Goal: Check status: Check status

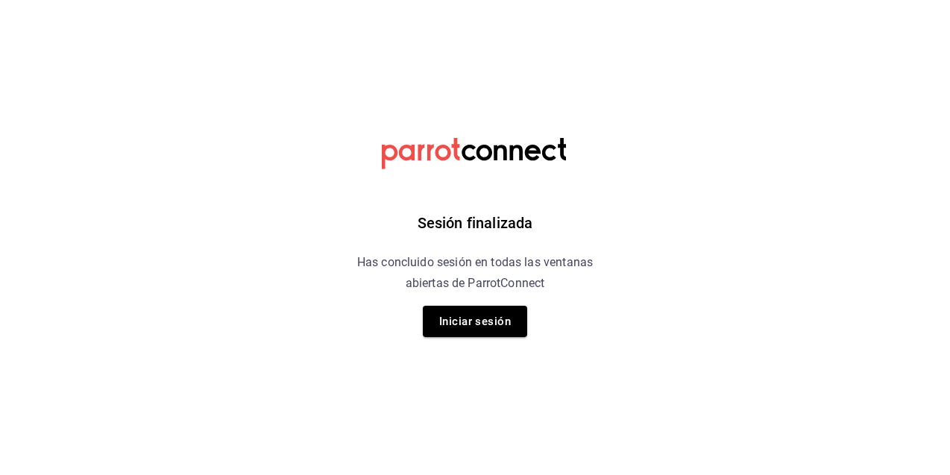
click at [476, 315] on button "Iniciar sesión" at bounding box center [475, 321] width 104 height 31
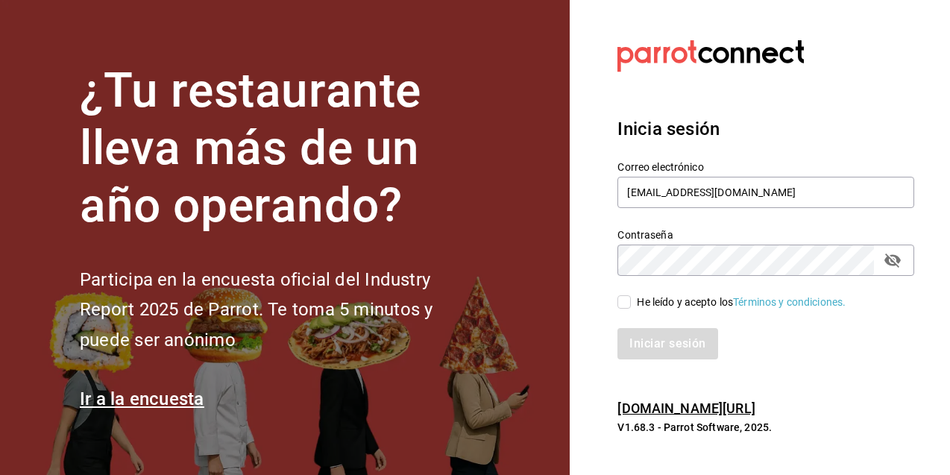
click at [633, 296] on span "He leído y acepto los Términos y condiciones." at bounding box center [738, 303] width 215 height 16
click at [631, 296] on input "He leído y acepto los Términos y condiciones." at bounding box center [623, 301] width 13 height 13
checkbox input "true"
click at [652, 344] on button "Iniciar sesión" at bounding box center [667, 343] width 101 height 31
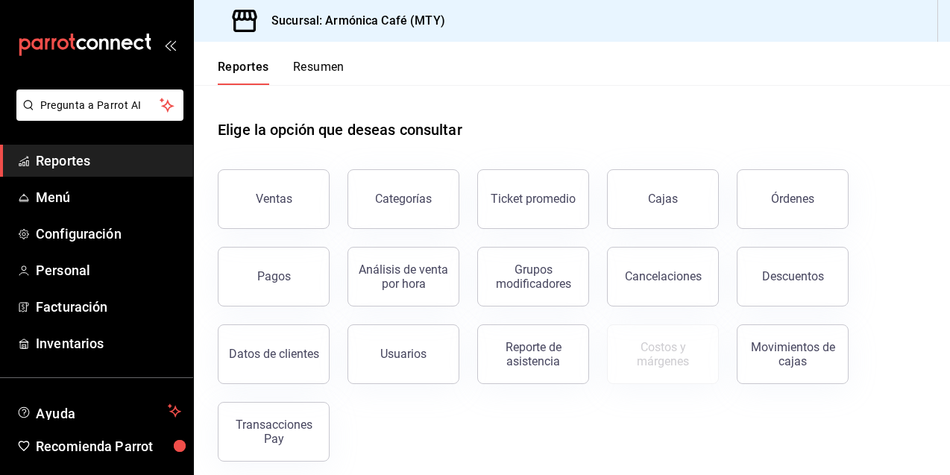
click at [287, 286] on button "Pagos" at bounding box center [274, 277] width 112 height 60
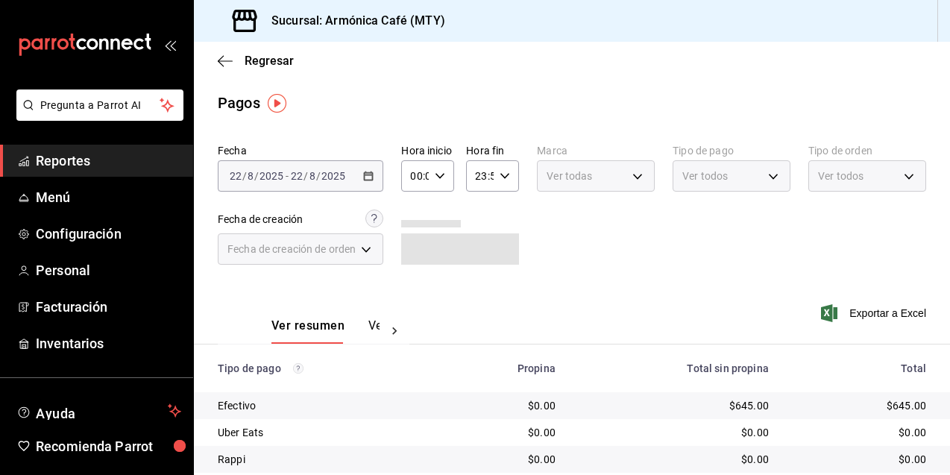
click at [380, 177] on div "2025-08-22 22 / 8 / 2025 - 2025-08-22 22 / 8 / 2025" at bounding box center [301, 175] width 166 height 31
click at [374, 180] on icon "button" at bounding box center [368, 176] width 10 height 10
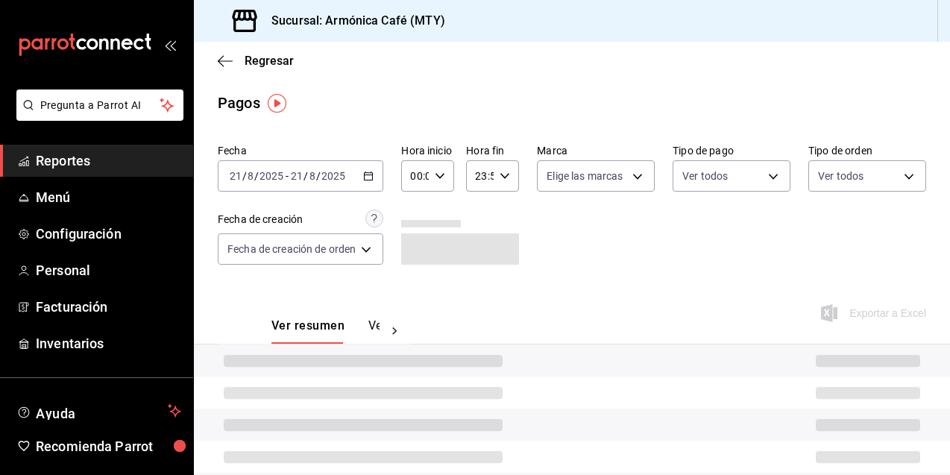
click at [377, 180] on div "2025-08-21 21 / 8 / 2025 - 2025-08-21 21 / 8 / 2025" at bounding box center [301, 175] width 166 height 31
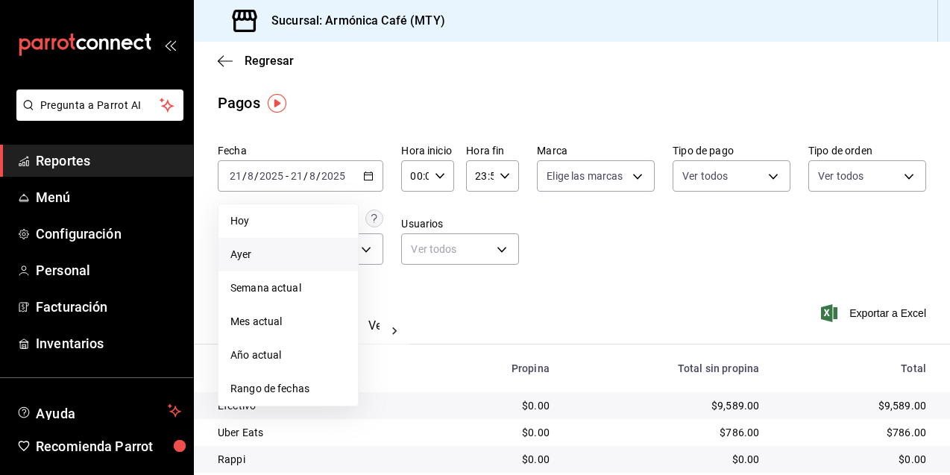
click at [258, 217] on span "Hoy" at bounding box center [288, 221] width 116 height 16
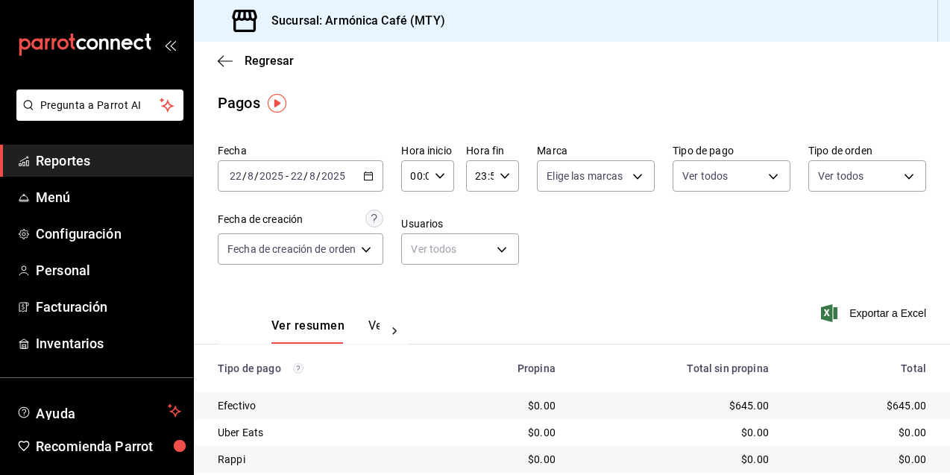
click at [371, 181] on div "2025-08-22 22 / 8 / 2025 - 2025-08-22 22 / 8 / 2025" at bounding box center [301, 175] width 166 height 31
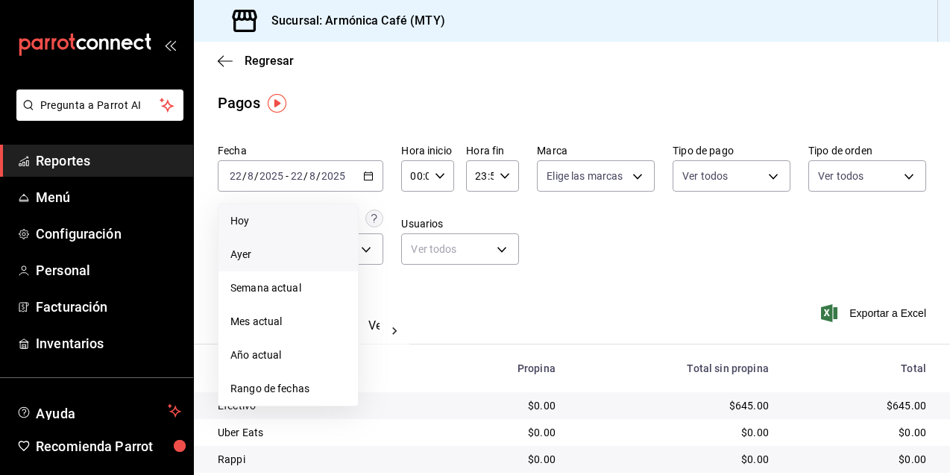
click at [253, 257] on span "Ayer" at bounding box center [288, 255] width 116 height 16
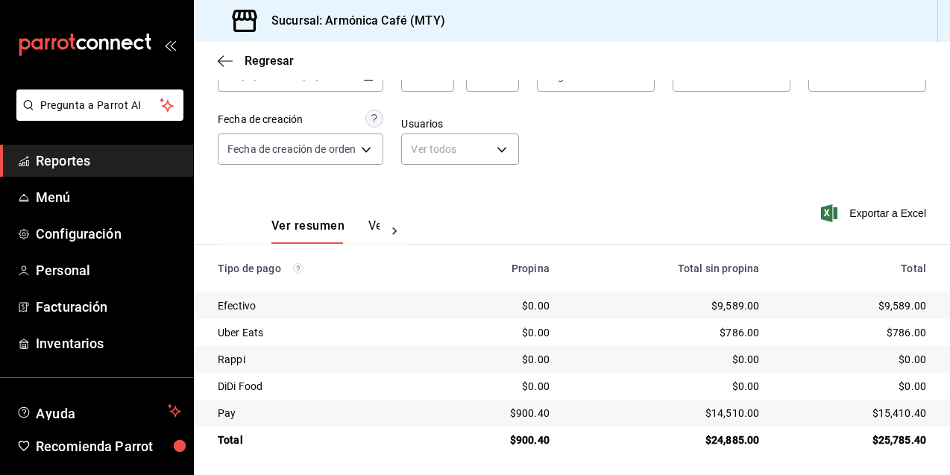
scroll to position [102, 0]
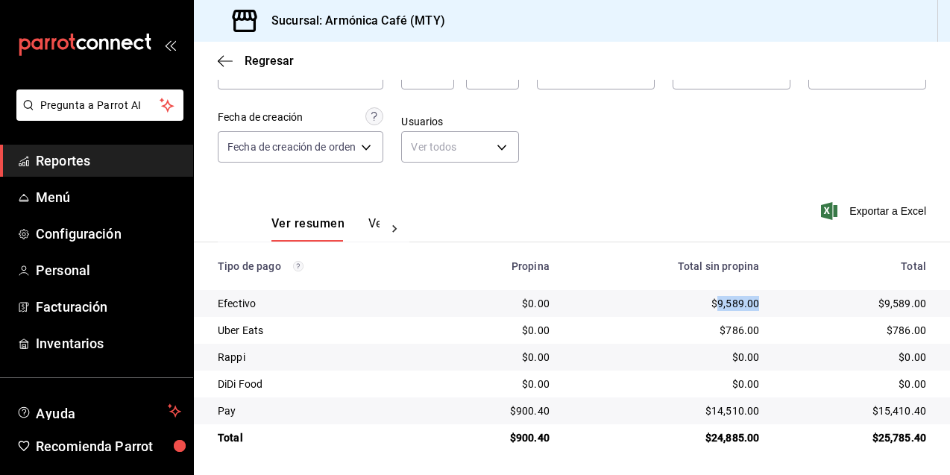
drag, startPoint x: 708, startPoint y: 302, endPoint x: 751, endPoint y: 304, distance: 42.6
click at [752, 304] on td "$9,589.00" at bounding box center [666, 303] width 210 height 27
copy div "9,589.00"
drag, startPoint x: 702, startPoint y: 412, endPoint x: 748, endPoint y: 411, distance: 45.5
click at [748, 411] on div "$14,510.00" at bounding box center [666, 410] width 186 height 15
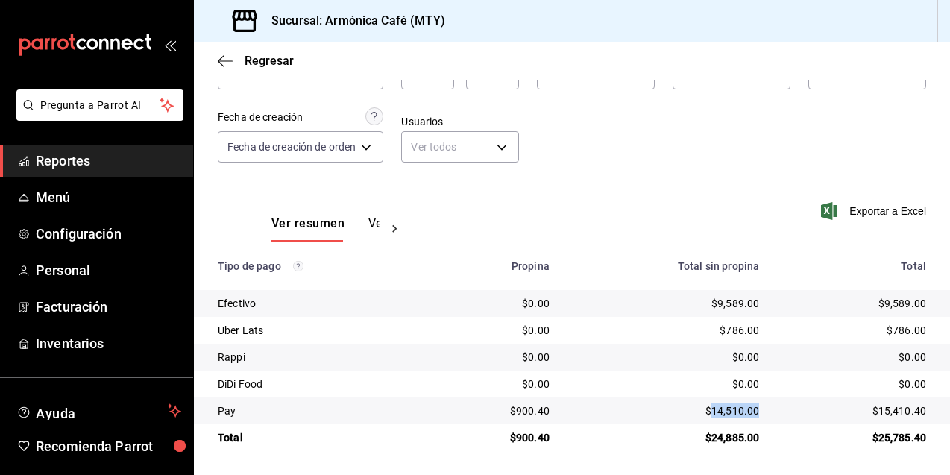
copy div "14,510.00"
drag, startPoint x: 513, startPoint y: 412, endPoint x: 549, endPoint y: 409, distance: 35.9
click at [549, 409] on td "$900.40" at bounding box center [498, 410] width 126 height 27
copy div "900.40"
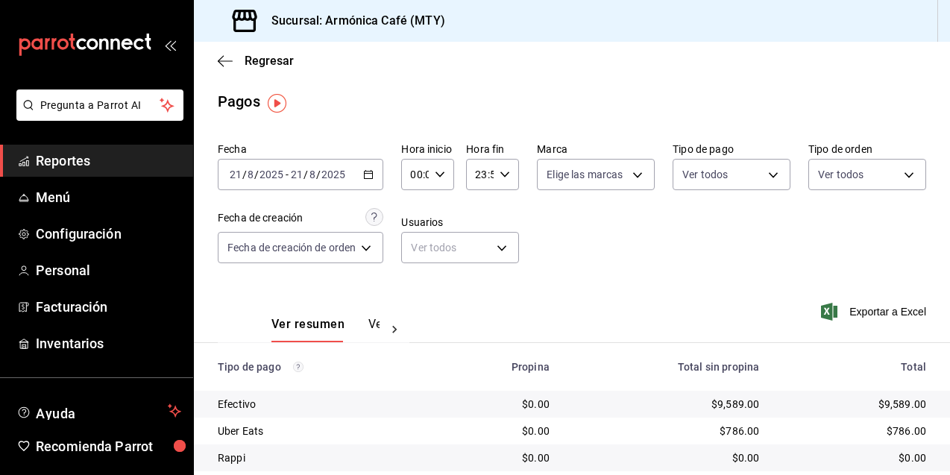
scroll to position [0, 0]
click at [362, 181] on div "2025-08-21 21 / 8 / 2025 - 2025-08-21 21 / 8 / 2025" at bounding box center [301, 175] width 166 height 31
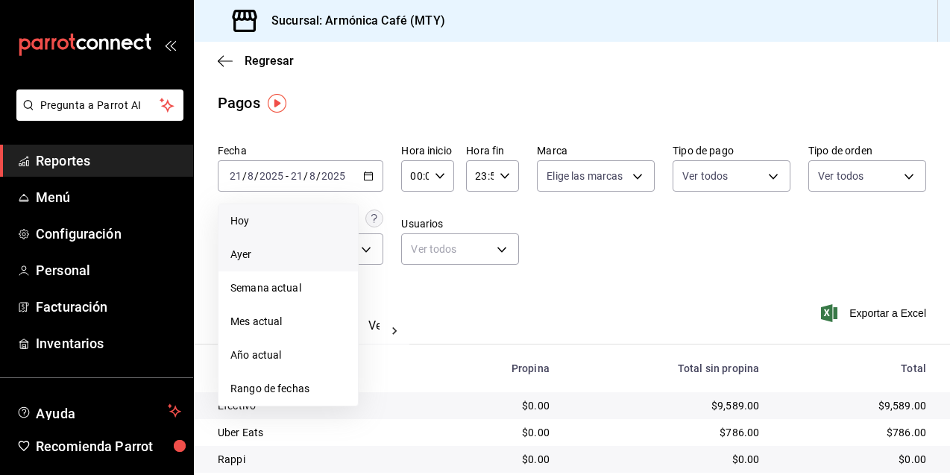
click at [293, 223] on span "Hoy" at bounding box center [288, 221] width 116 height 16
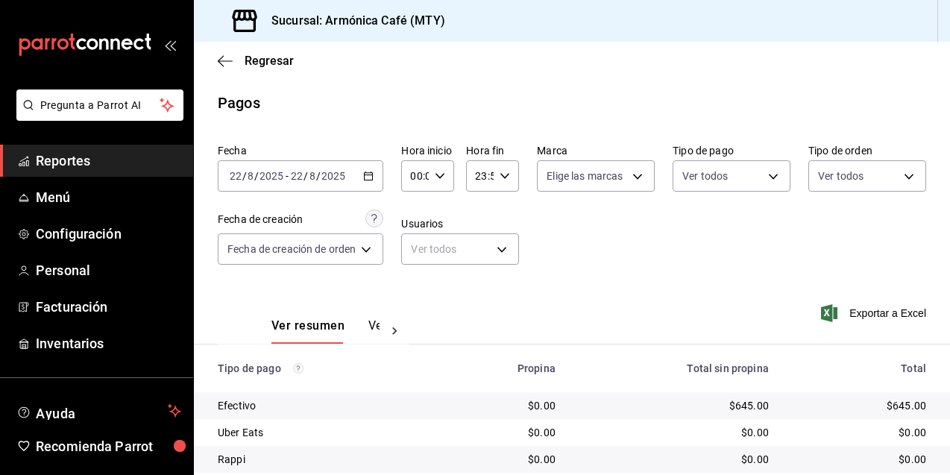
scroll to position [102, 0]
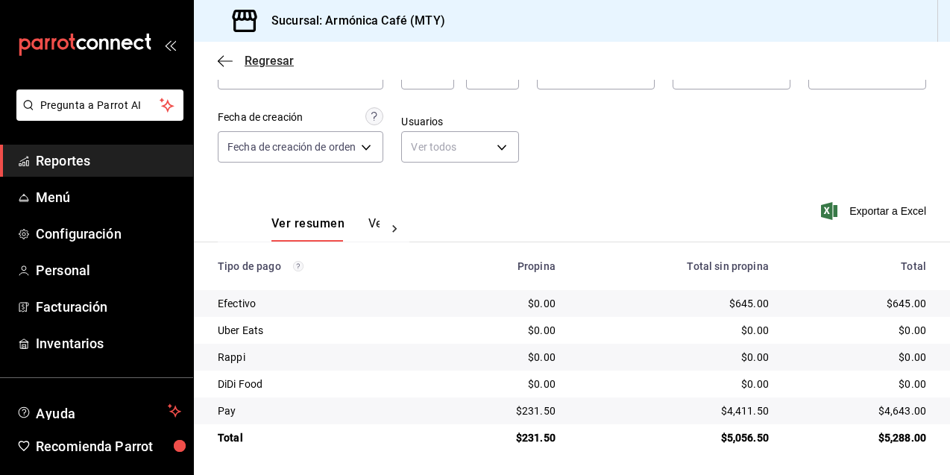
click at [256, 58] on span "Regresar" at bounding box center [269, 61] width 49 height 14
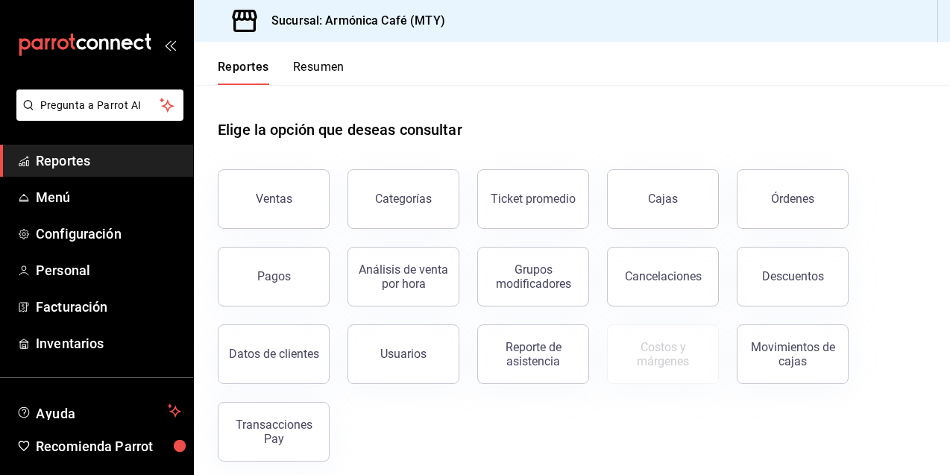
click at [294, 430] on div "Transacciones Pay" at bounding box center [273, 432] width 92 height 28
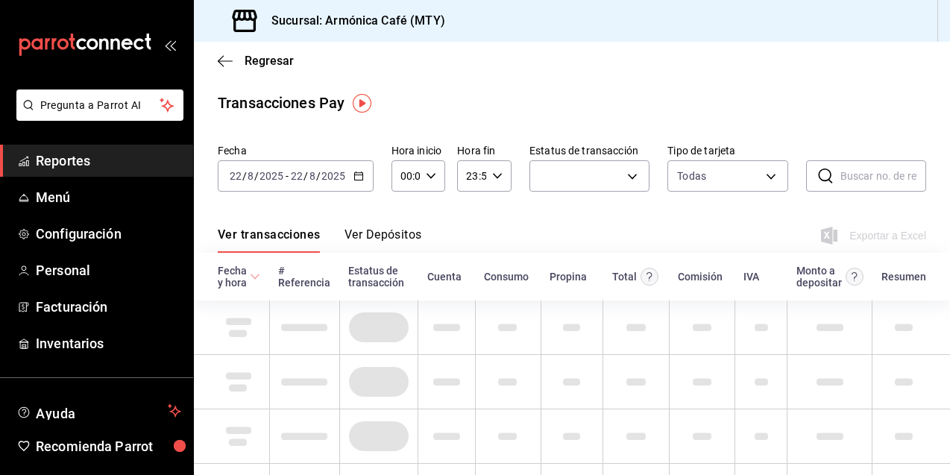
click at [394, 231] on button "Ver Depósitos" at bounding box center [383, 239] width 78 height 25
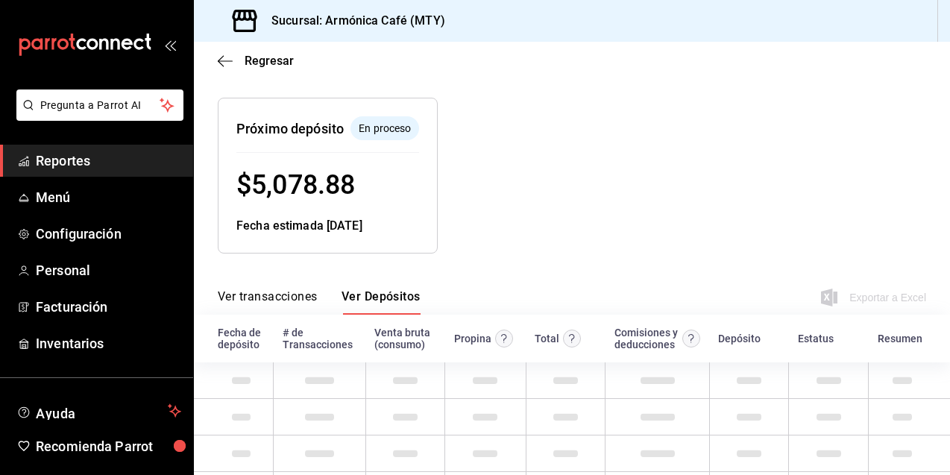
scroll to position [75, 0]
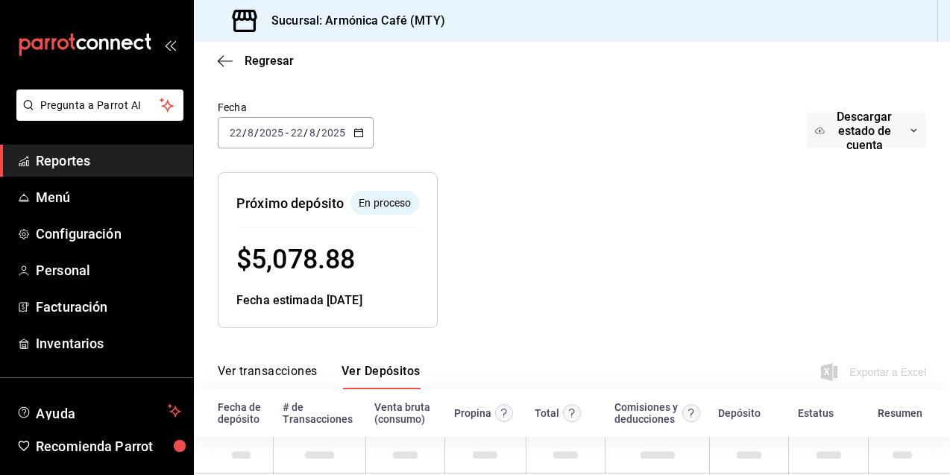
click at [350, 129] on div "2025-08-22 22 / 8 / 2025 - 2025-08-22 22 / 8 / 2025" at bounding box center [296, 132] width 156 height 31
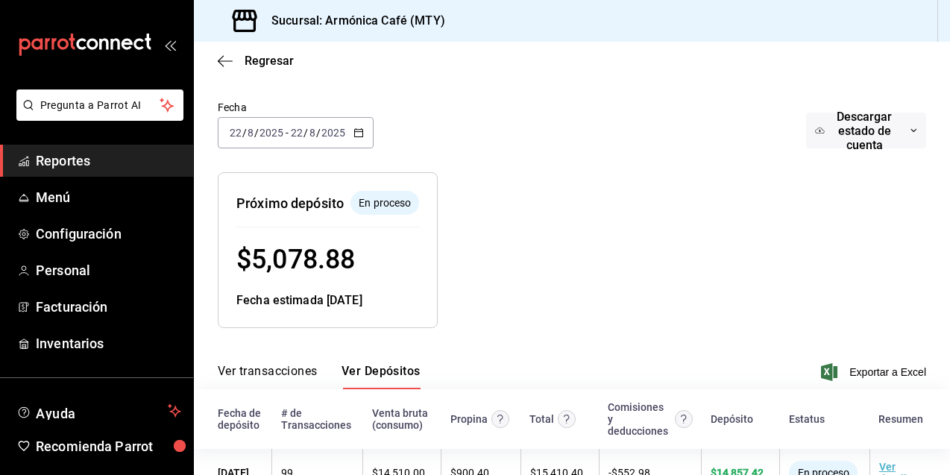
click at [309, 135] on input "8" at bounding box center [312, 133] width 7 height 12
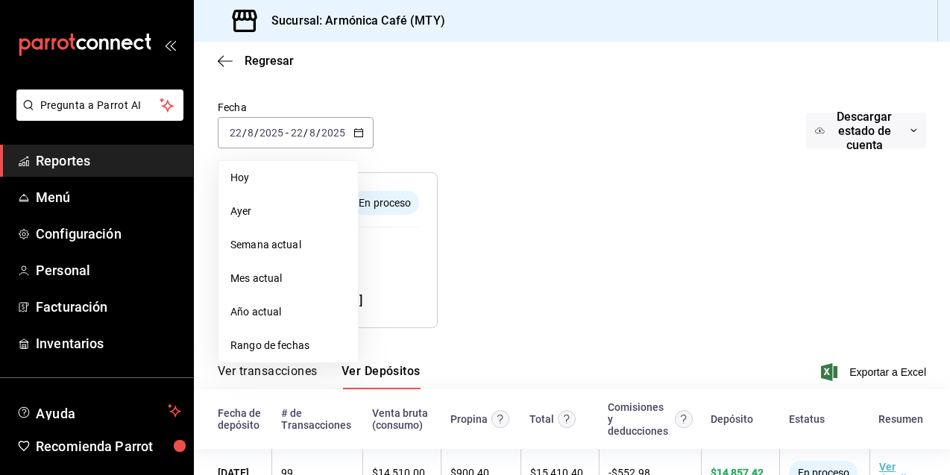
scroll to position [122, 0]
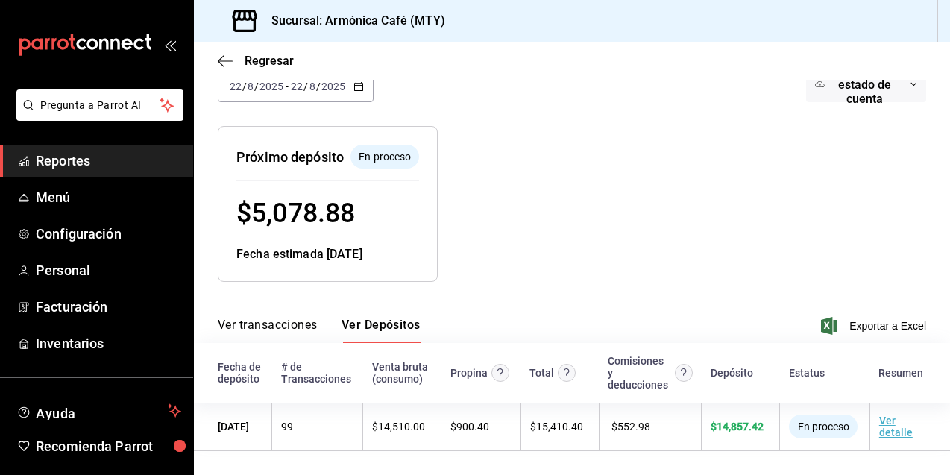
click at [610, 204] on div at bounding box center [621, 192] width 366 height 180
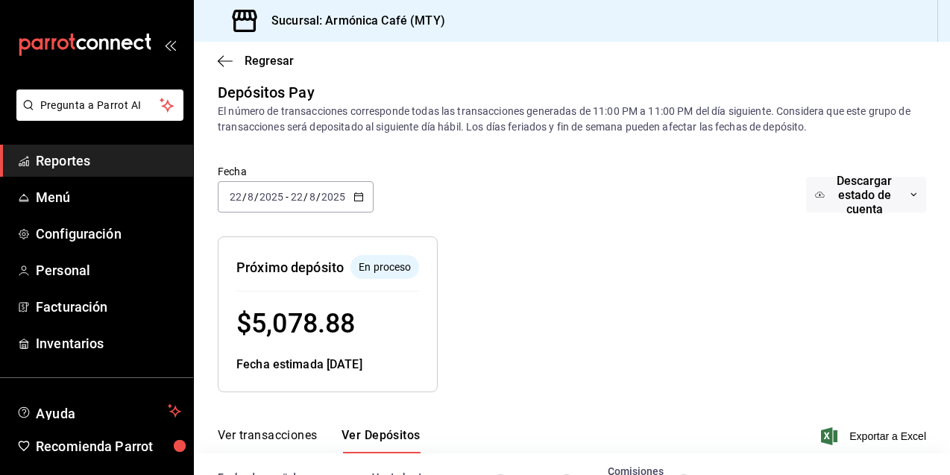
scroll to position [0, 0]
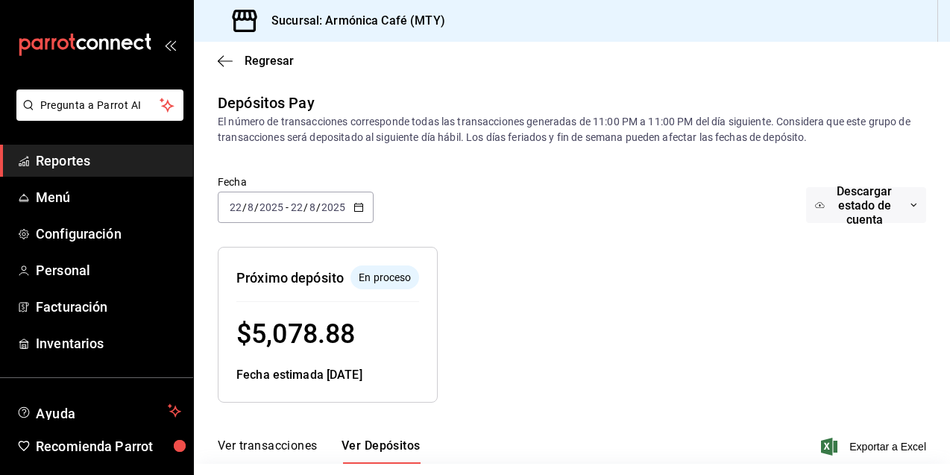
click at [356, 221] on div "2025-08-22 22 / 8 / 2025 - 2025-08-22 22 / 8 / 2025" at bounding box center [296, 207] width 156 height 31
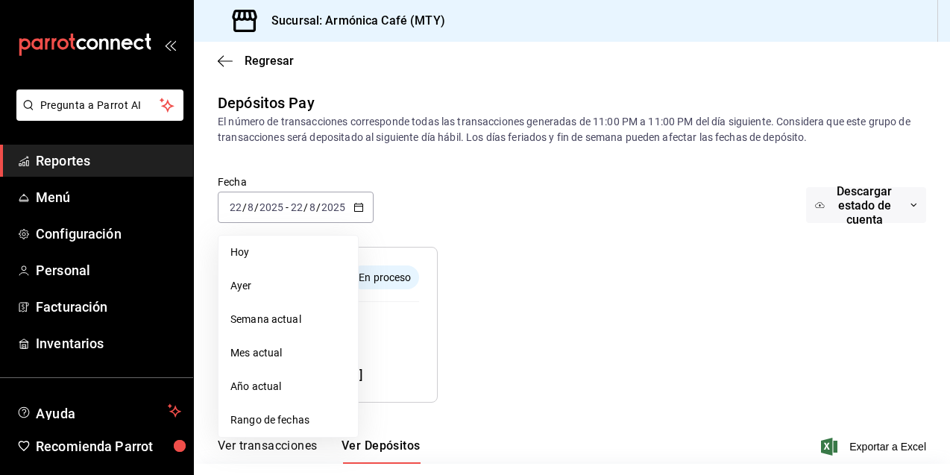
click at [276, 271] on li "Ayer" at bounding box center [287, 286] width 139 height 34
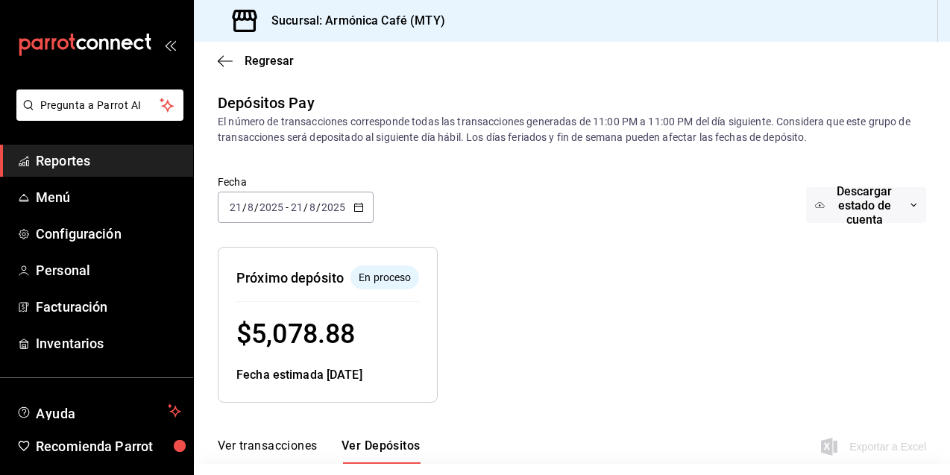
click at [269, 254] on div "Próximo depósito En proceso $ 5,078.88 Fecha estimada 25/08/25" at bounding box center [328, 325] width 220 height 156
click at [356, 207] on icon "button" at bounding box center [358, 207] width 10 height 10
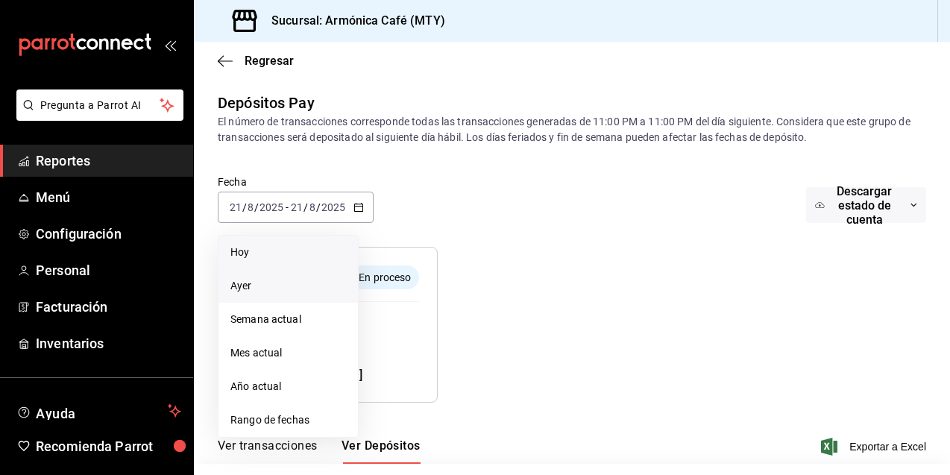
click at [271, 256] on span "Hoy" at bounding box center [288, 253] width 116 height 16
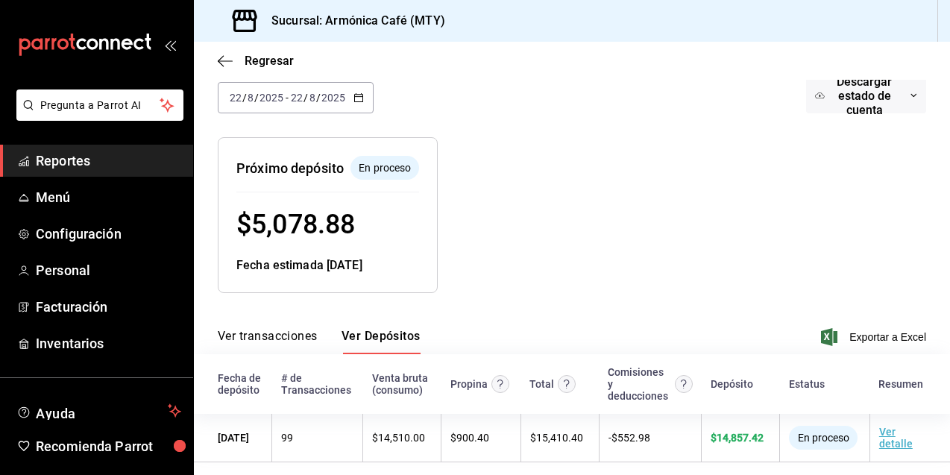
scroll to position [122, 0]
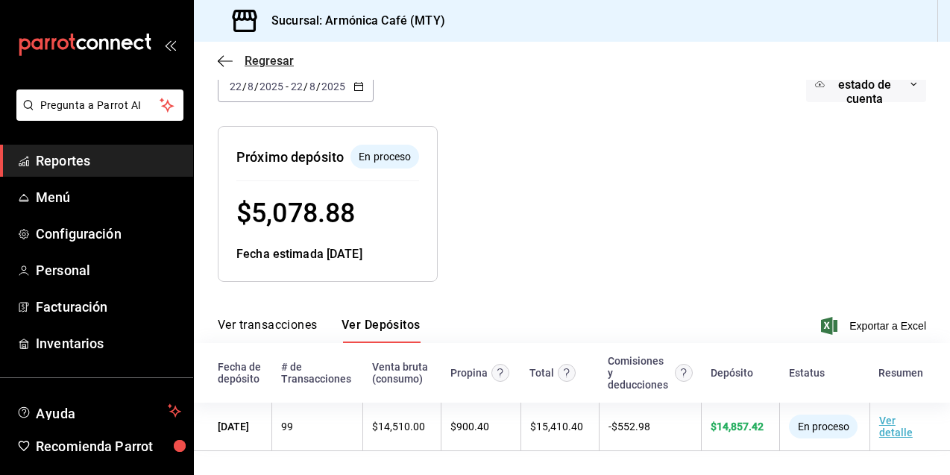
click at [233, 58] on span "Regresar" at bounding box center [256, 61] width 76 height 14
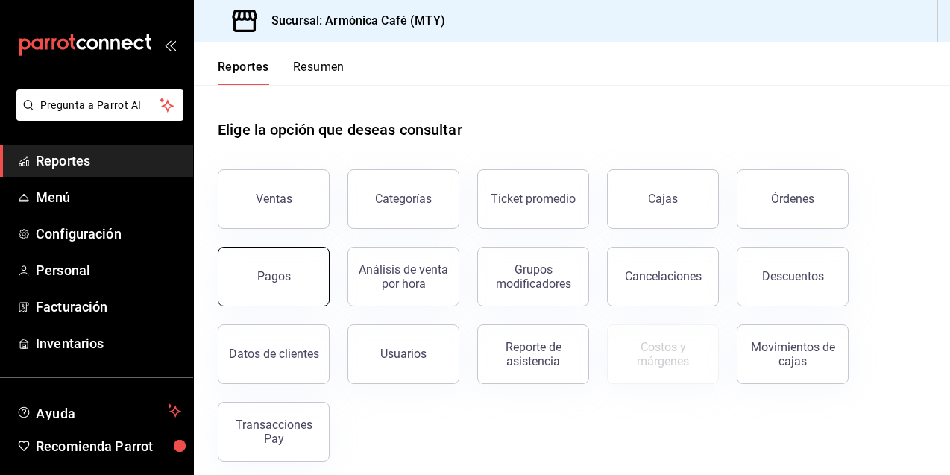
click at [283, 275] on div "Pagos" at bounding box center [274, 276] width 34 height 14
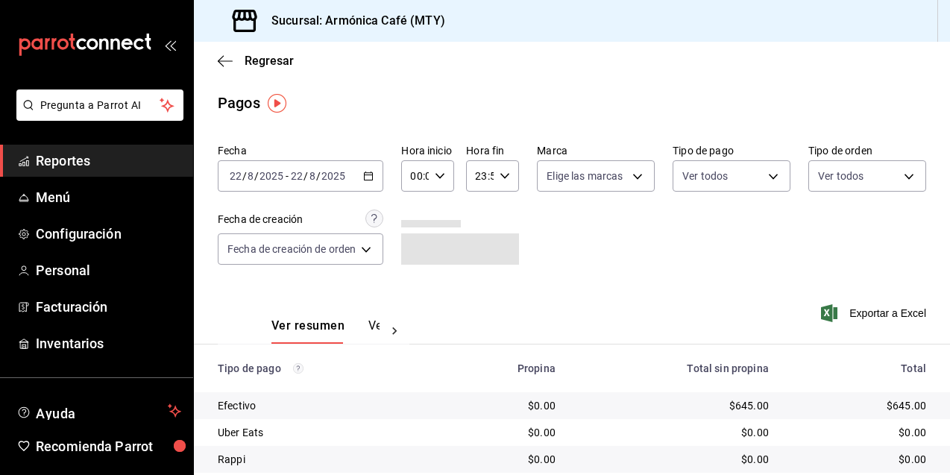
click at [362, 177] on div "2025-08-22 22 / 8 / 2025 - 2025-08-22 22 / 8 / 2025" at bounding box center [301, 175] width 166 height 31
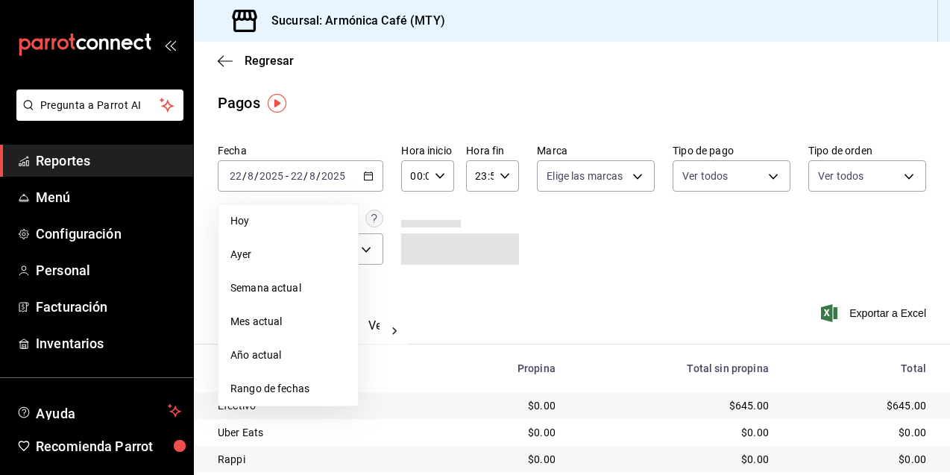
click at [292, 220] on span "Hoy" at bounding box center [288, 221] width 116 height 16
